Goal: Task Accomplishment & Management: Manage account settings

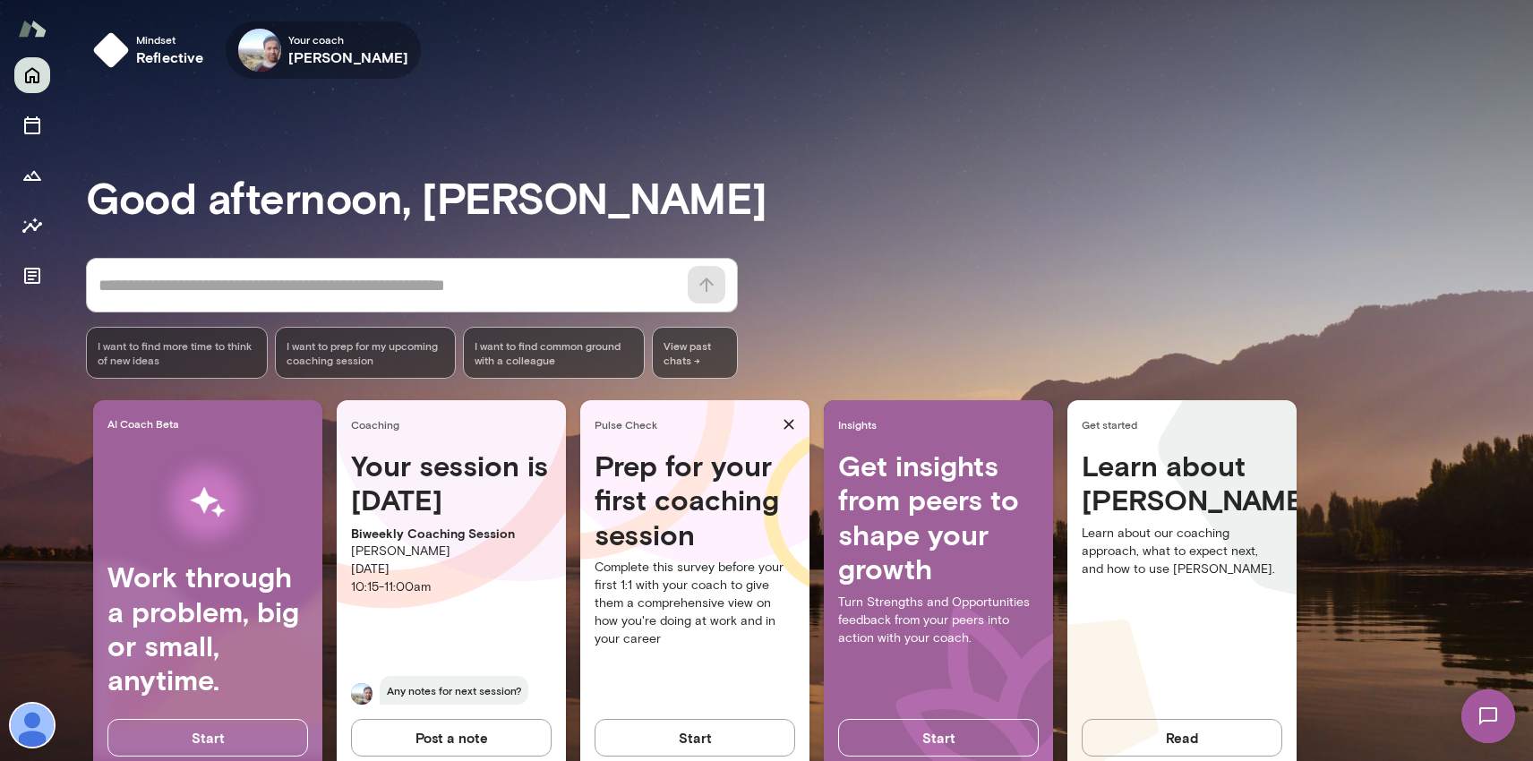
click at [270, 33] on img at bounding box center [259, 50] width 43 height 43
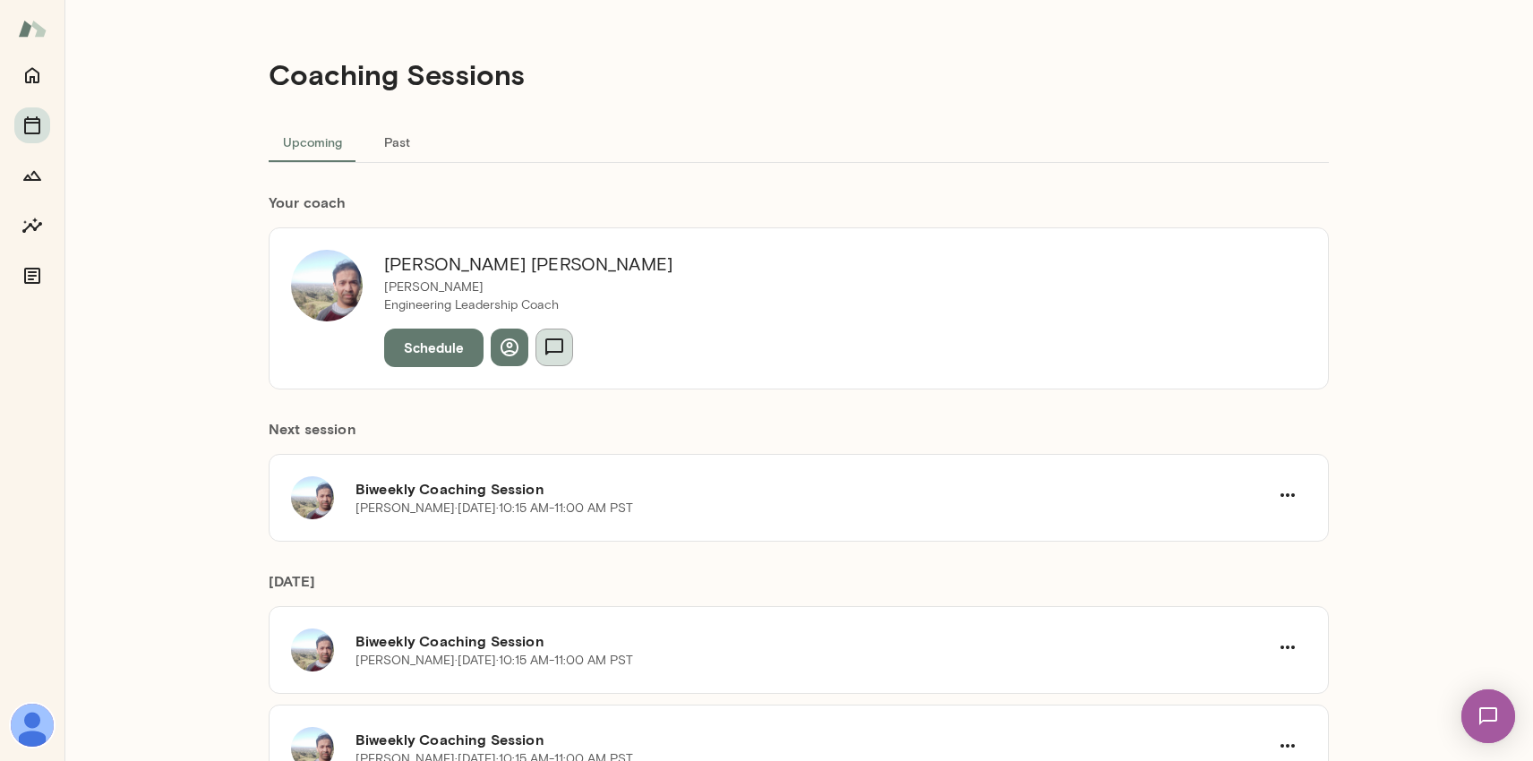
click at [556, 350] on icon "button" at bounding box center [554, 347] width 21 height 21
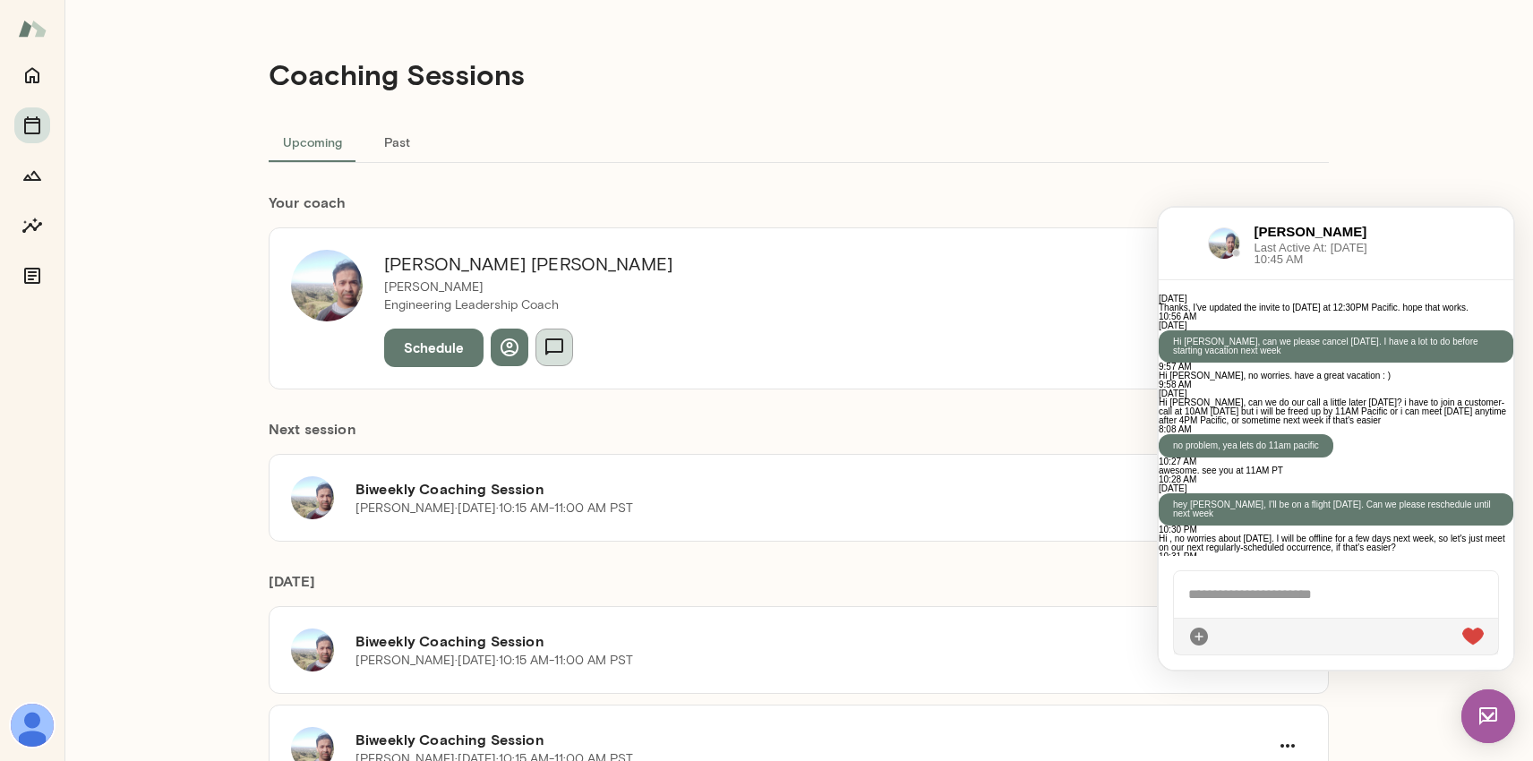
scroll to position [3226, 0]
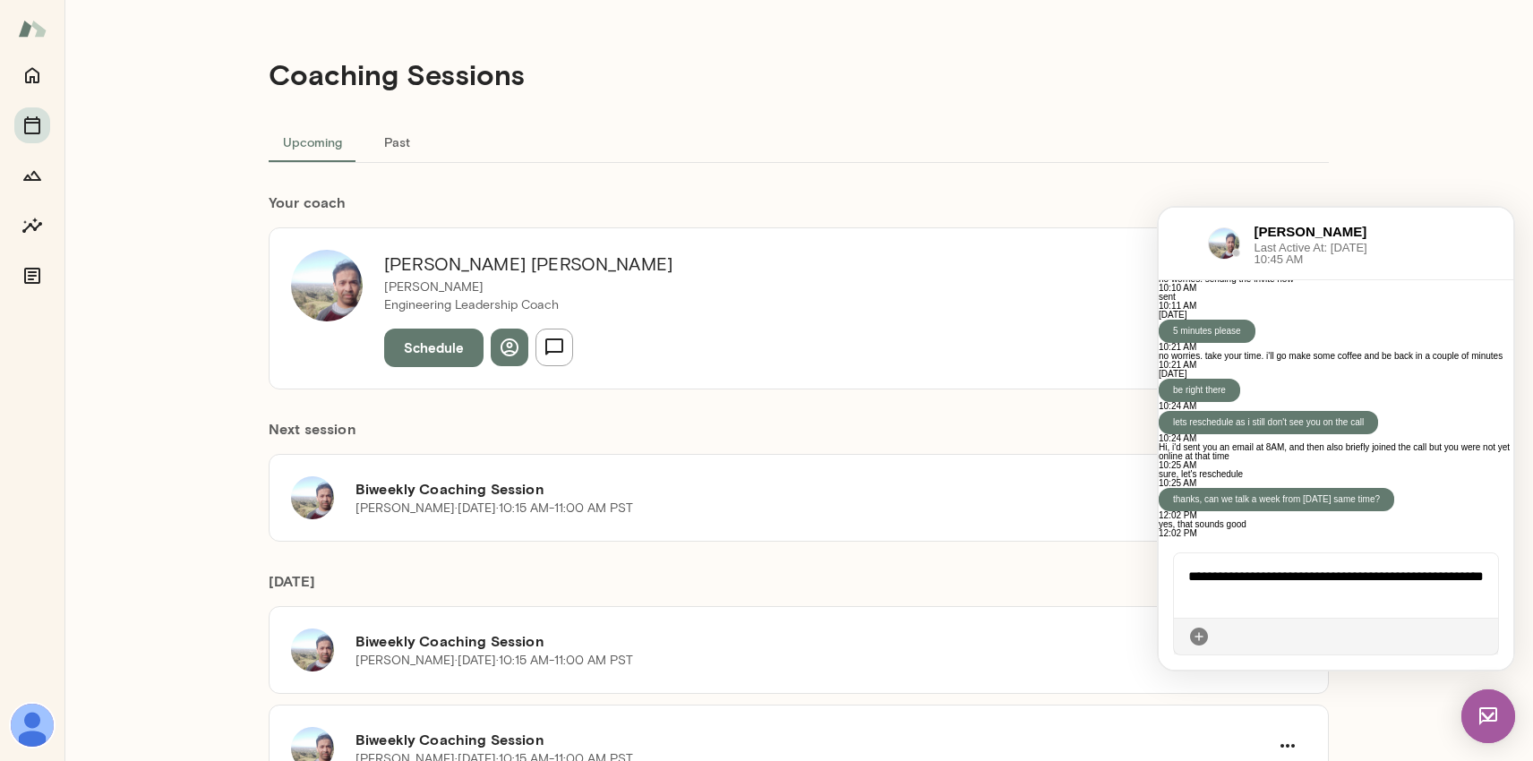
click at [1484, 637] on icon at bounding box center [1484, 637] width 0 height 0
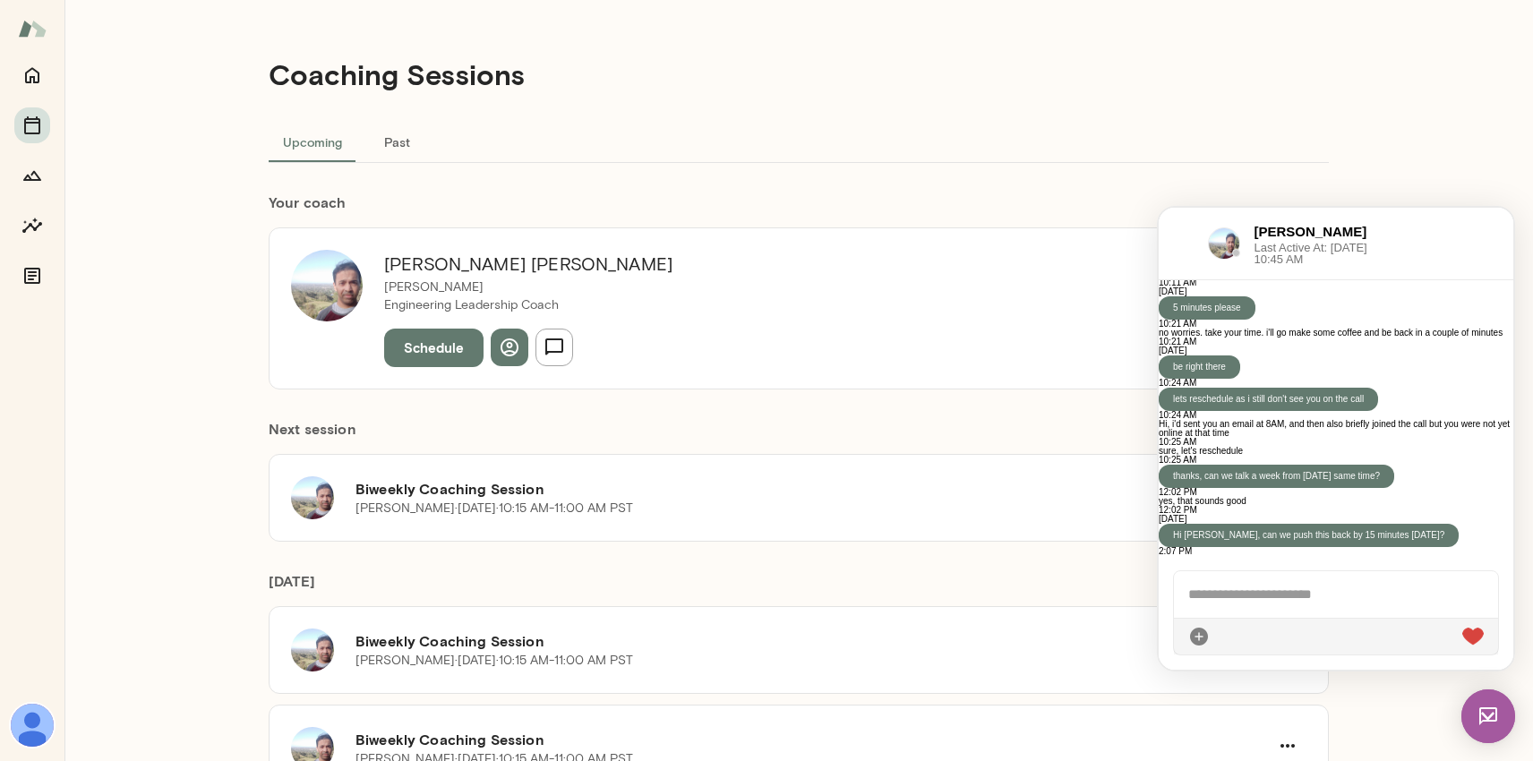
scroll to position [3352, 0]
click at [1328, 611] on div at bounding box center [1336, 594] width 324 height 47
click at [1463, 639] on img at bounding box center [1473, 637] width 21 height 18
click at [1464, 298] on div at bounding box center [1336, 289] width 355 height 18
click at [1379, 589] on div at bounding box center [1336, 594] width 324 height 47
